Goal: Navigation & Orientation: Find specific page/section

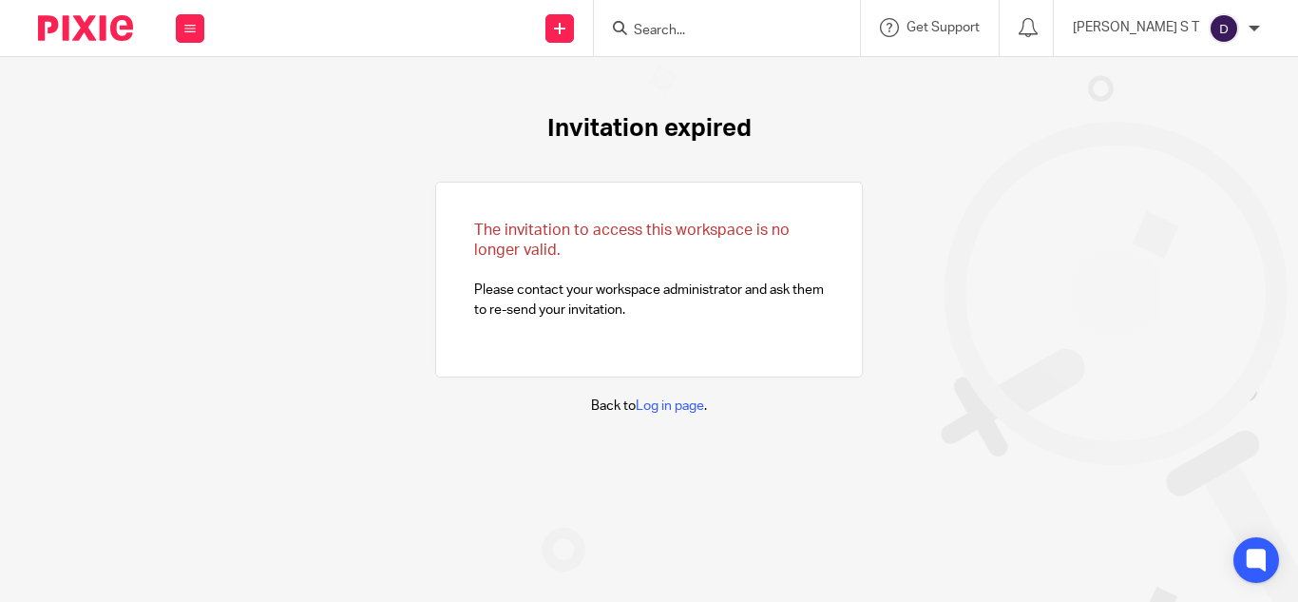
click at [736, 27] on input "Search" at bounding box center [717, 31] width 171 height 17
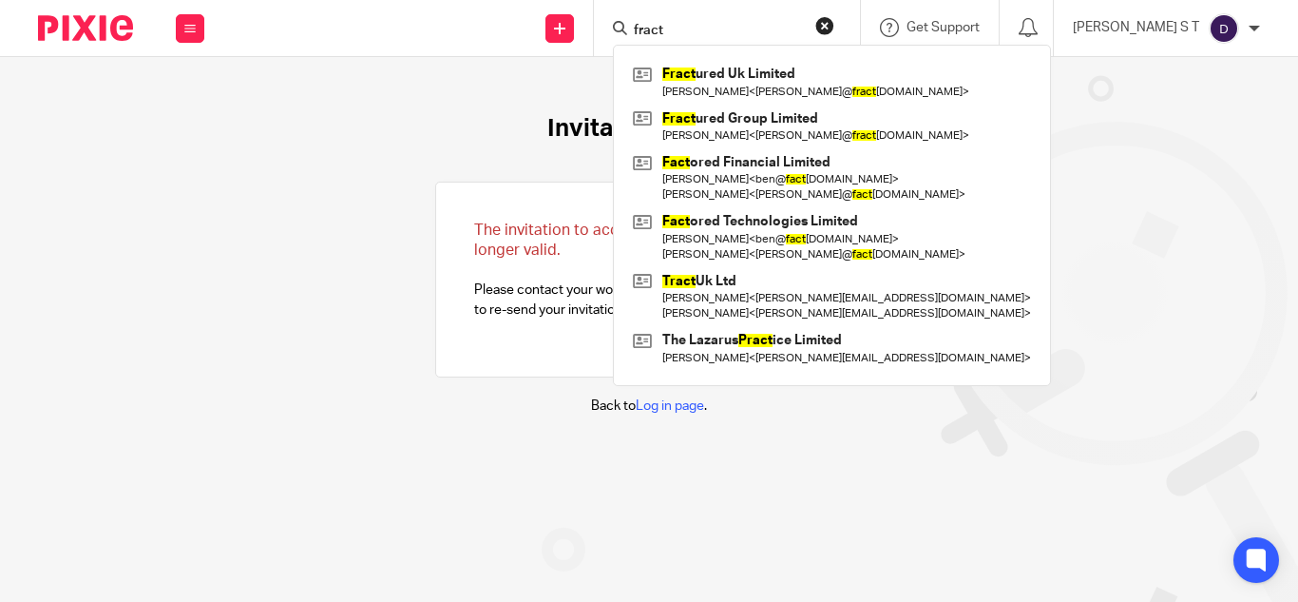
type input "fract"
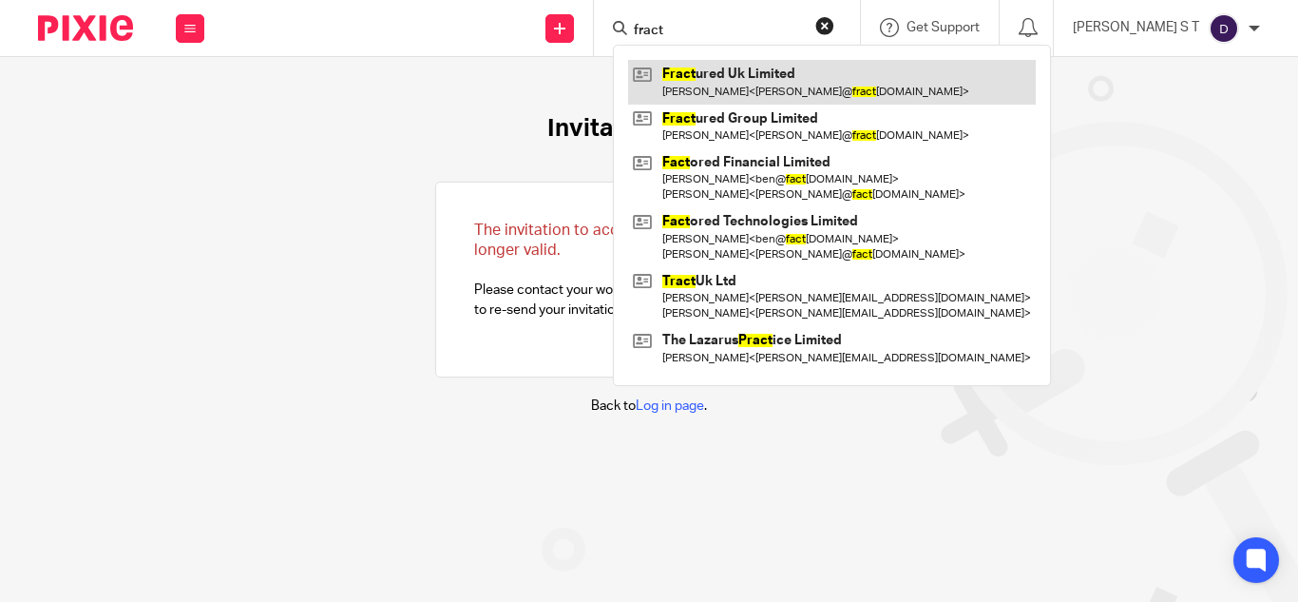
drag, startPoint x: 821, startPoint y: 58, endPoint x: 846, endPoint y: 100, distance: 48.6
click at [820, 58] on div "Fract ured Uk Limited [PERSON_NAME] < [PERSON_NAME]@ fract [DOMAIN_NAME] > Frac…" at bounding box center [832, 215] width 438 height 341
click at [834, 88] on link at bounding box center [832, 82] width 408 height 44
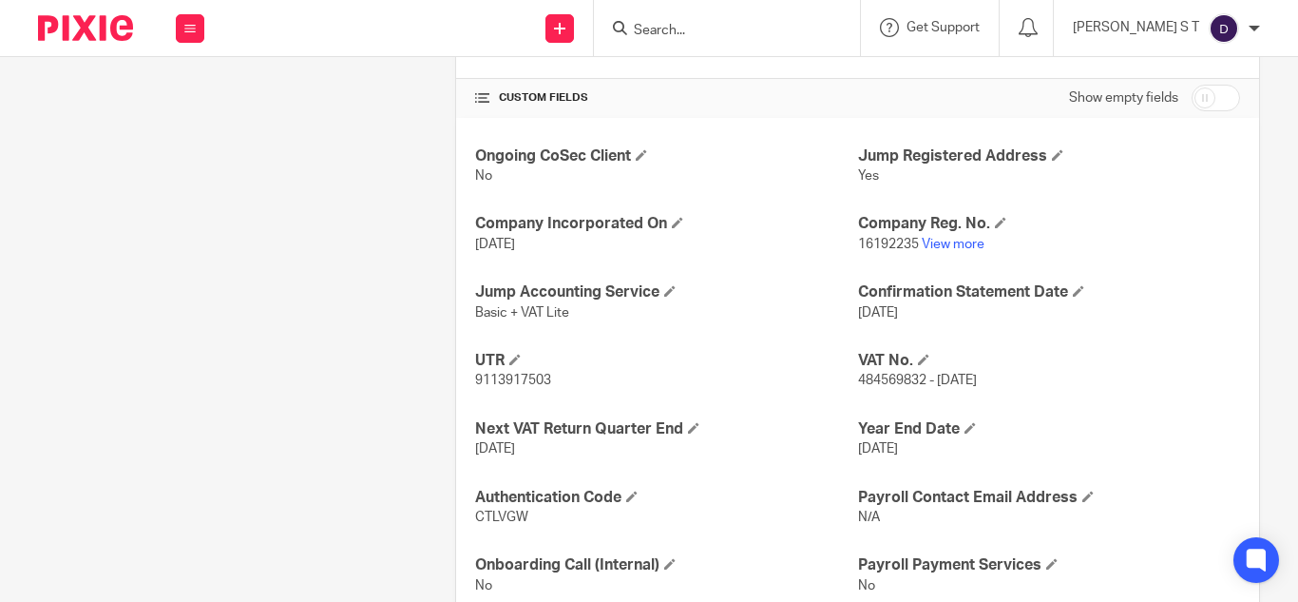
scroll to position [696, 0]
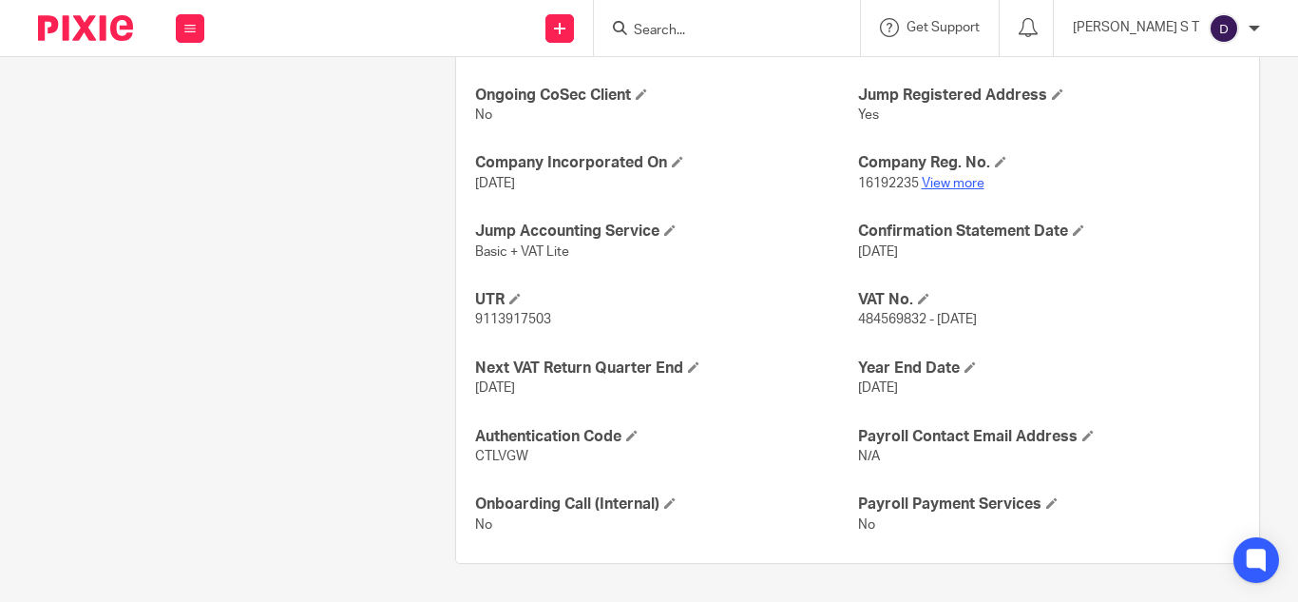
click at [956, 178] on link "View more" at bounding box center [953, 183] width 63 height 13
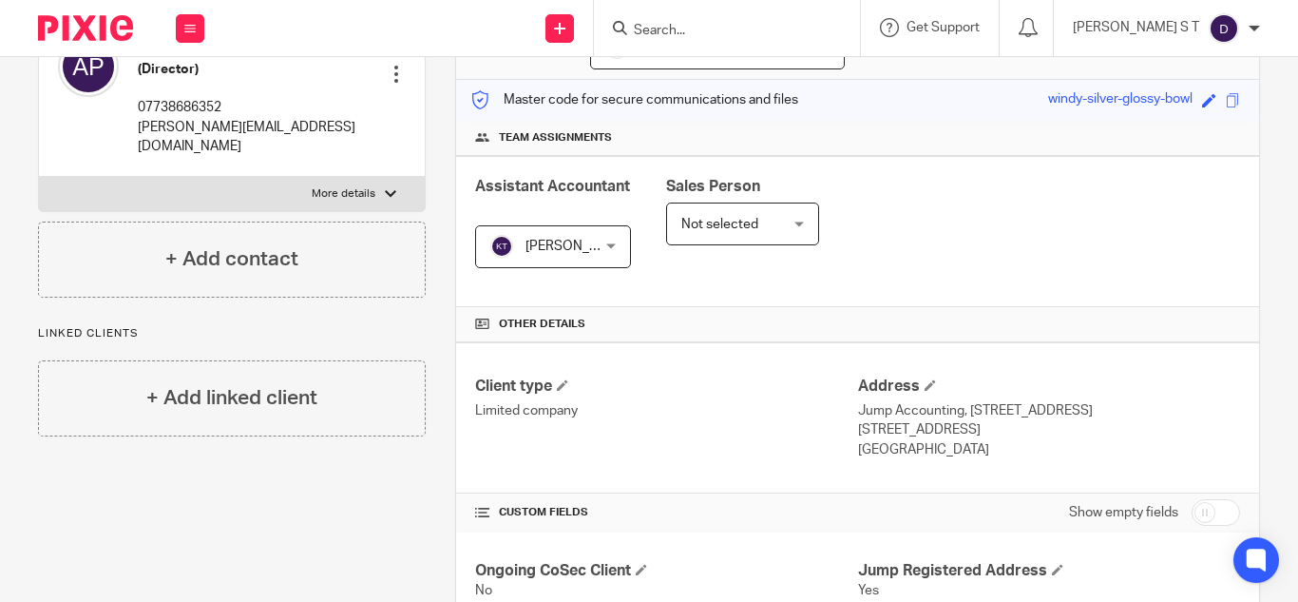
scroll to position [0, 0]
